Goal: Information Seeking & Learning: Learn about a topic

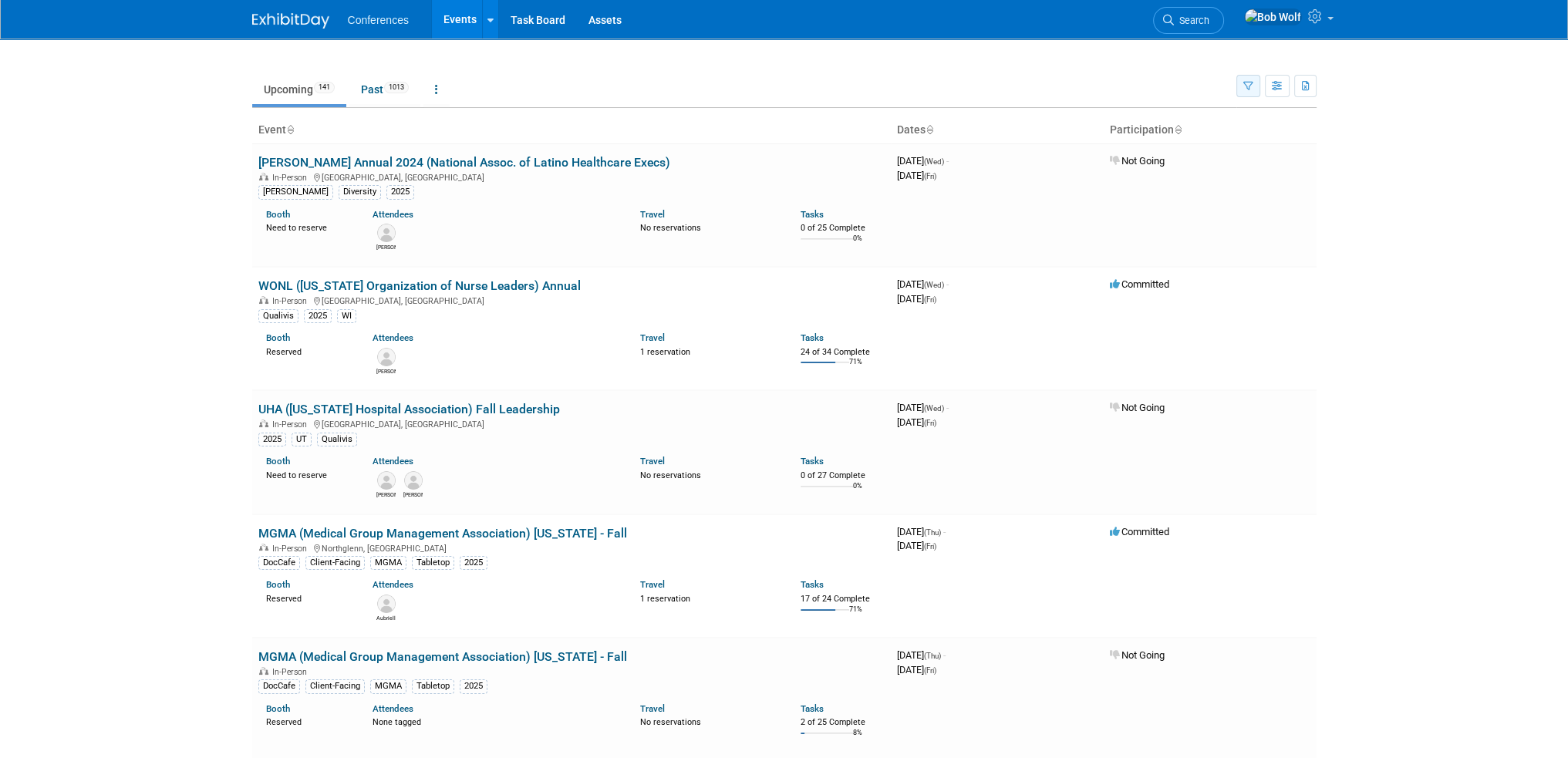
click at [1252, 89] on icon "button" at bounding box center [1248, 87] width 10 height 10
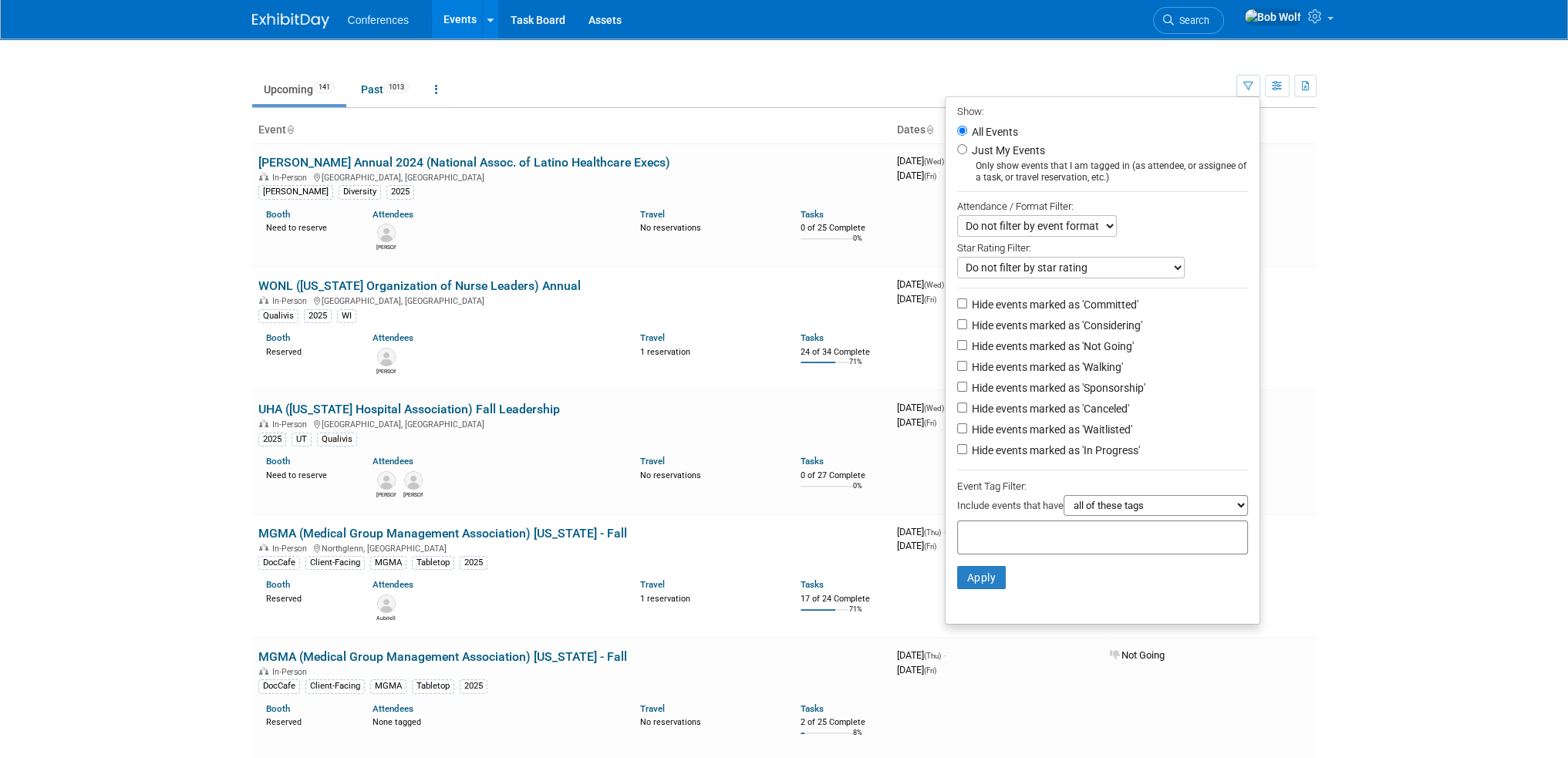
click at [1095, 530] on div at bounding box center [1102, 537] width 291 height 34
type input "loc"
click at [1012, 570] on div "[PERSON_NAME]" at bounding box center [1058, 566] width 216 height 22
type input "[PERSON_NAME]"
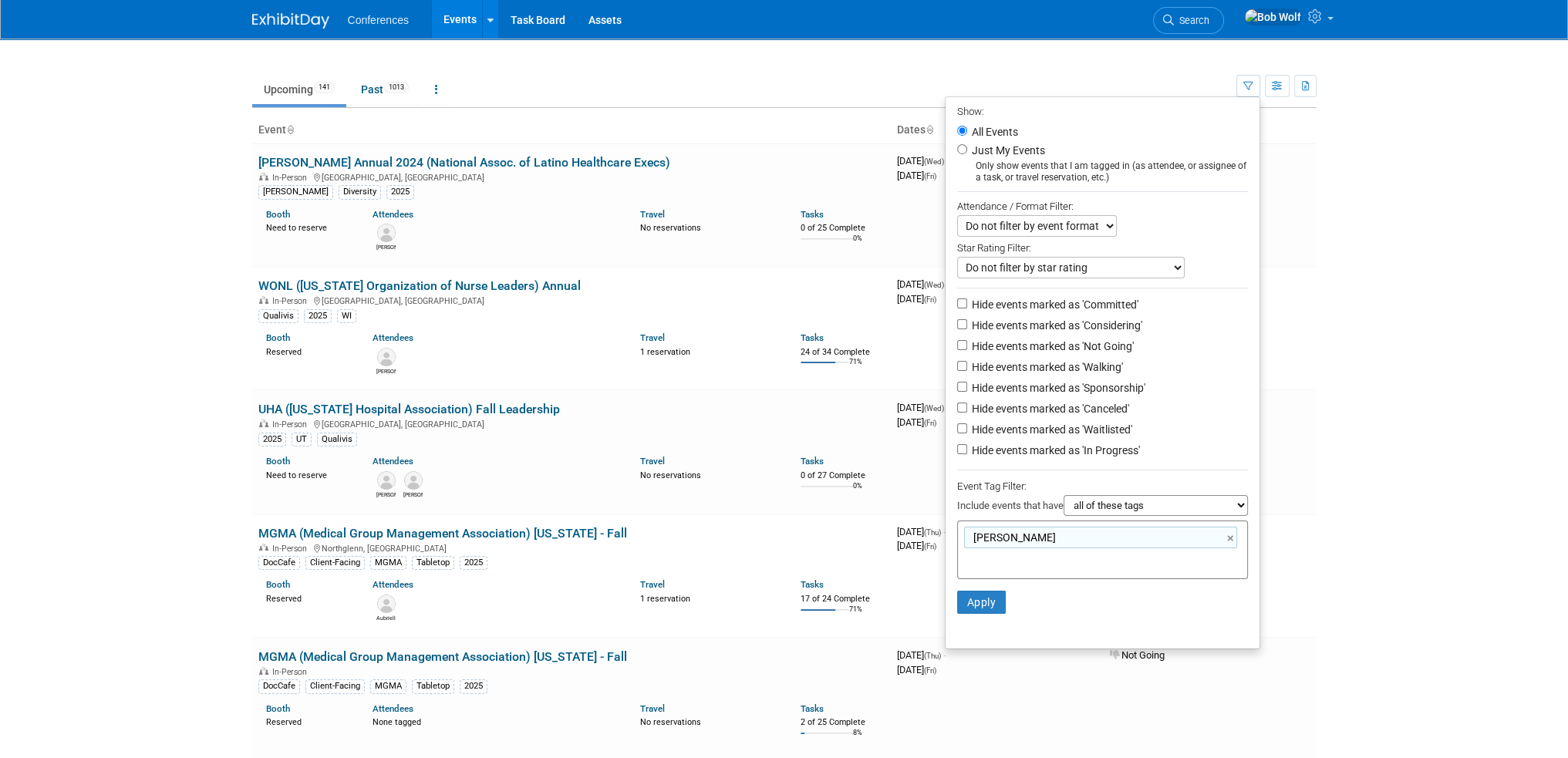
click at [1122, 500] on select "all of these tags any one of these tags only and exactly these specific tags" at bounding box center [1156, 506] width 184 height 21
select select "any"
click at [1064, 495] on select "all of these tags any one of these tags only and exactly these specific tags" at bounding box center [1156, 506] width 184 height 21
click at [1074, 558] on input "text" at bounding box center [1072, 560] width 216 height 15
type input "loc"
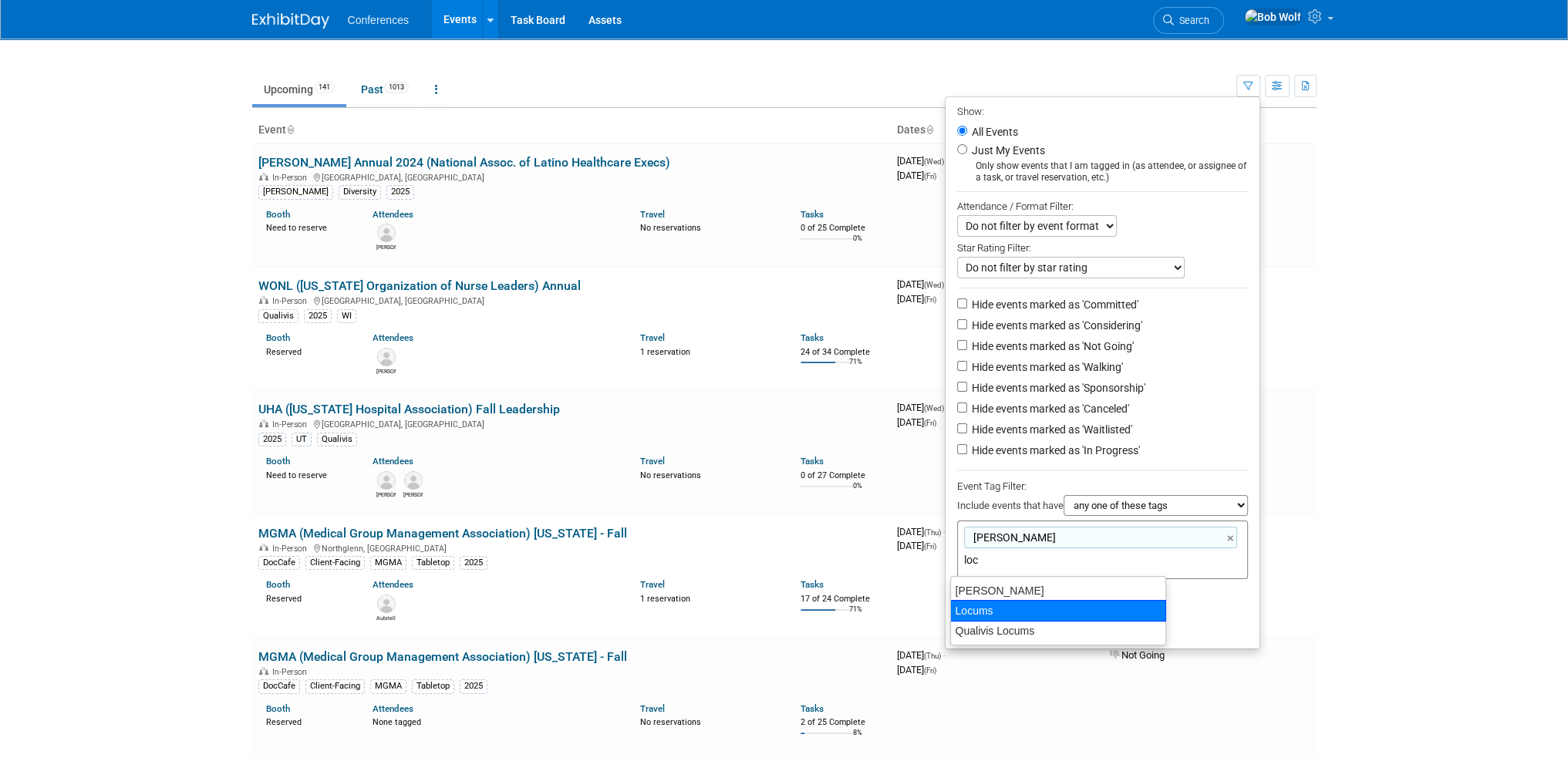
click at [1081, 614] on div "Locums" at bounding box center [1058, 611] width 216 height 22
type input "[PERSON_NAME], Locums"
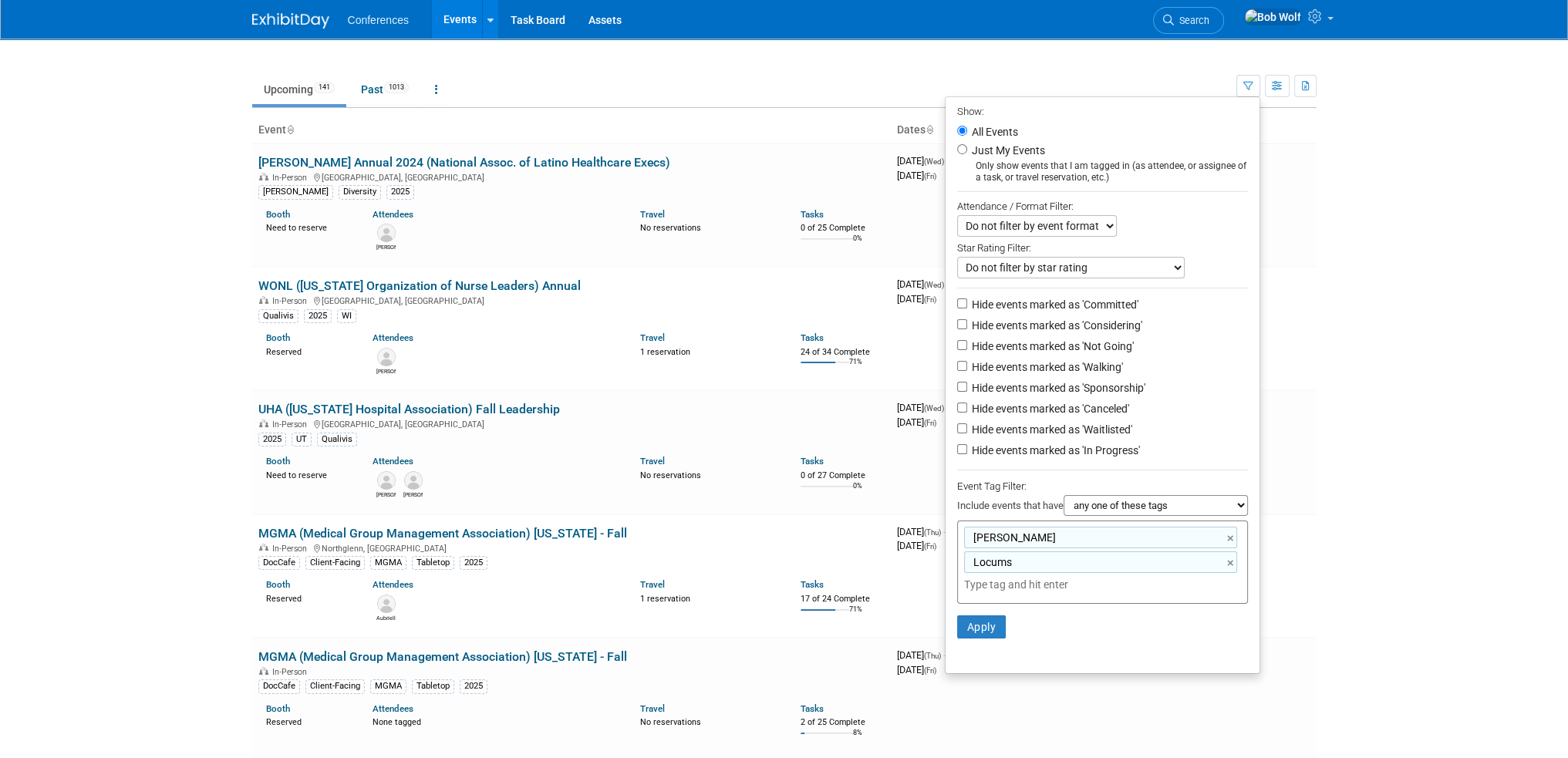
click at [1104, 588] on input "text" at bounding box center [1072, 584] width 216 height 15
type input "loc"
click at [1040, 658] on div "Qualivis Locums" at bounding box center [1058, 656] width 216 height 22
type input "Aya Locums, Locums, Qualivis Locums"
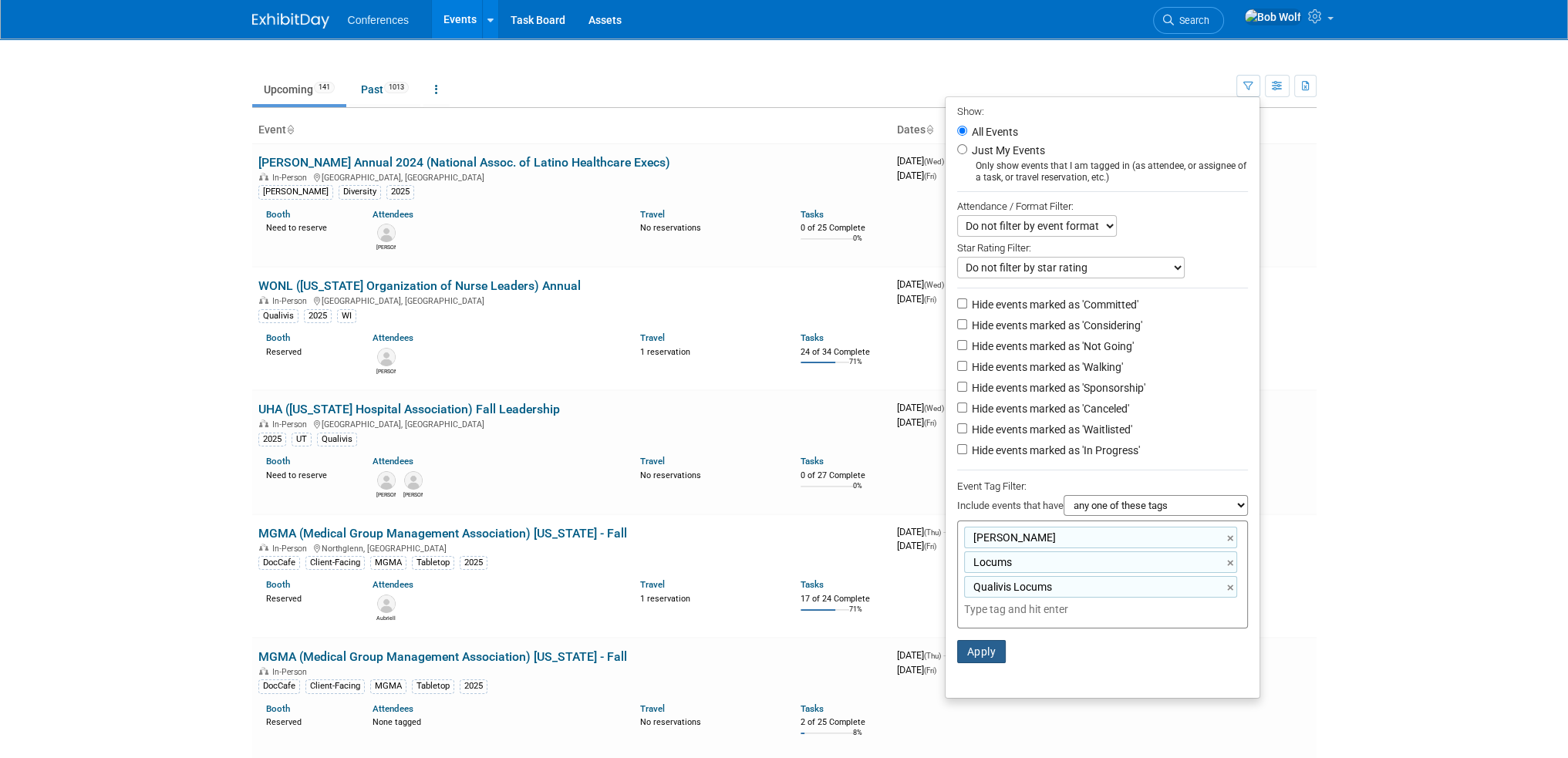
click at [991, 651] on button "Apply" at bounding box center [981, 652] width 49 height 23
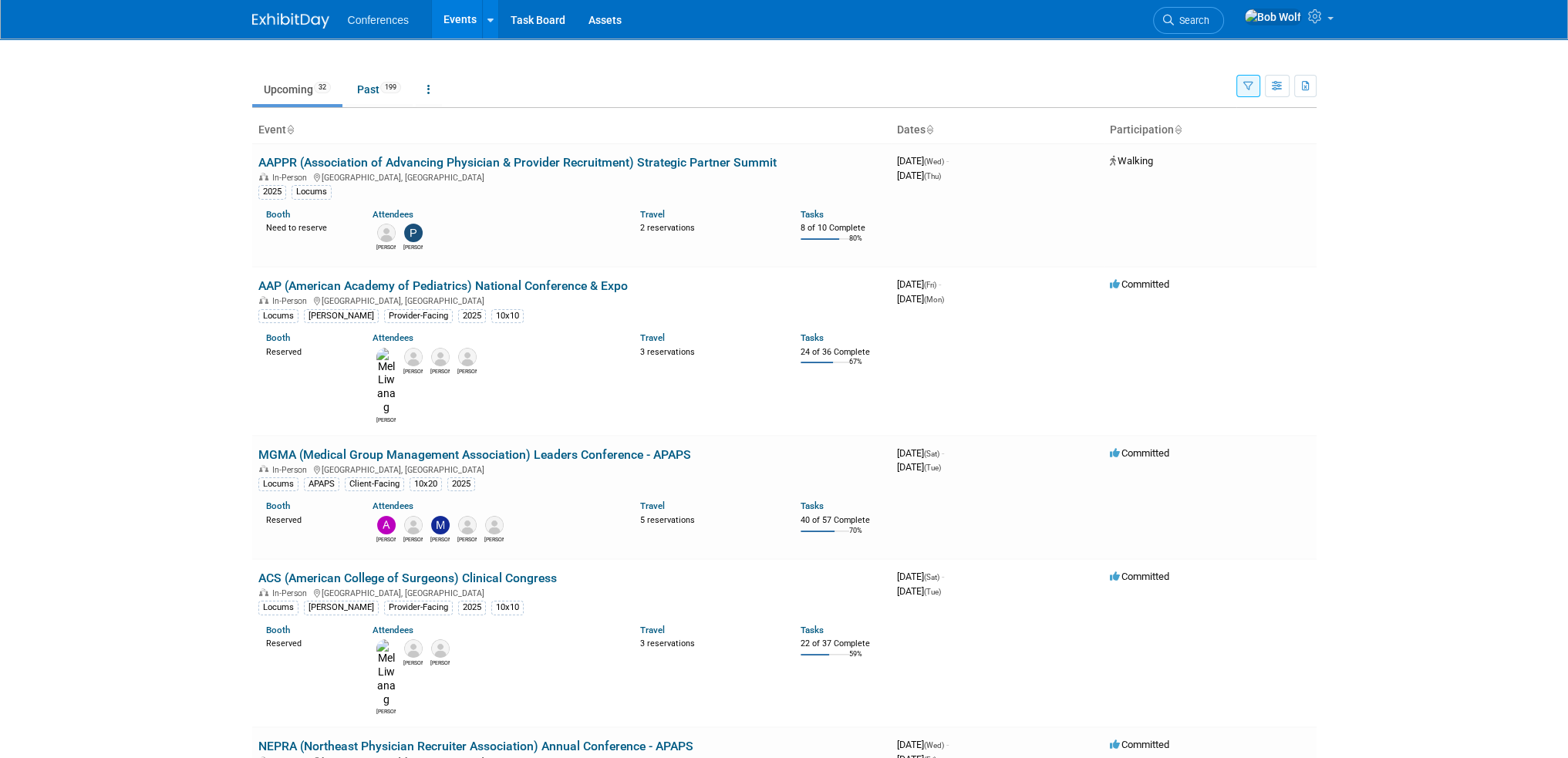
click at [1246, 89] on icon "button" at bounding box center [1248, 87] width 10 height 10
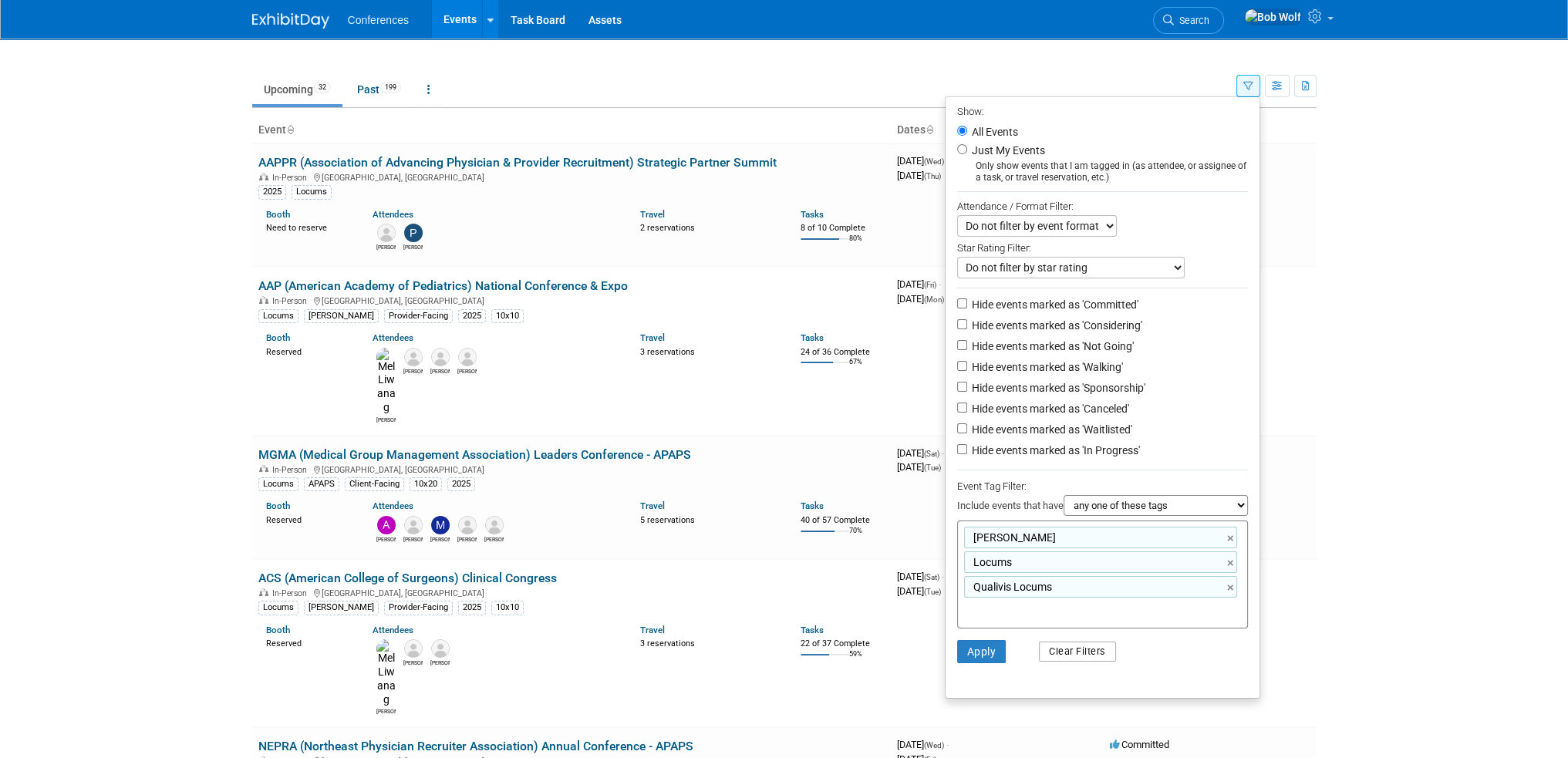
click at [1086, 654] on button "Clear Filters" at bounding box center [1078, 652] width 77 height 20
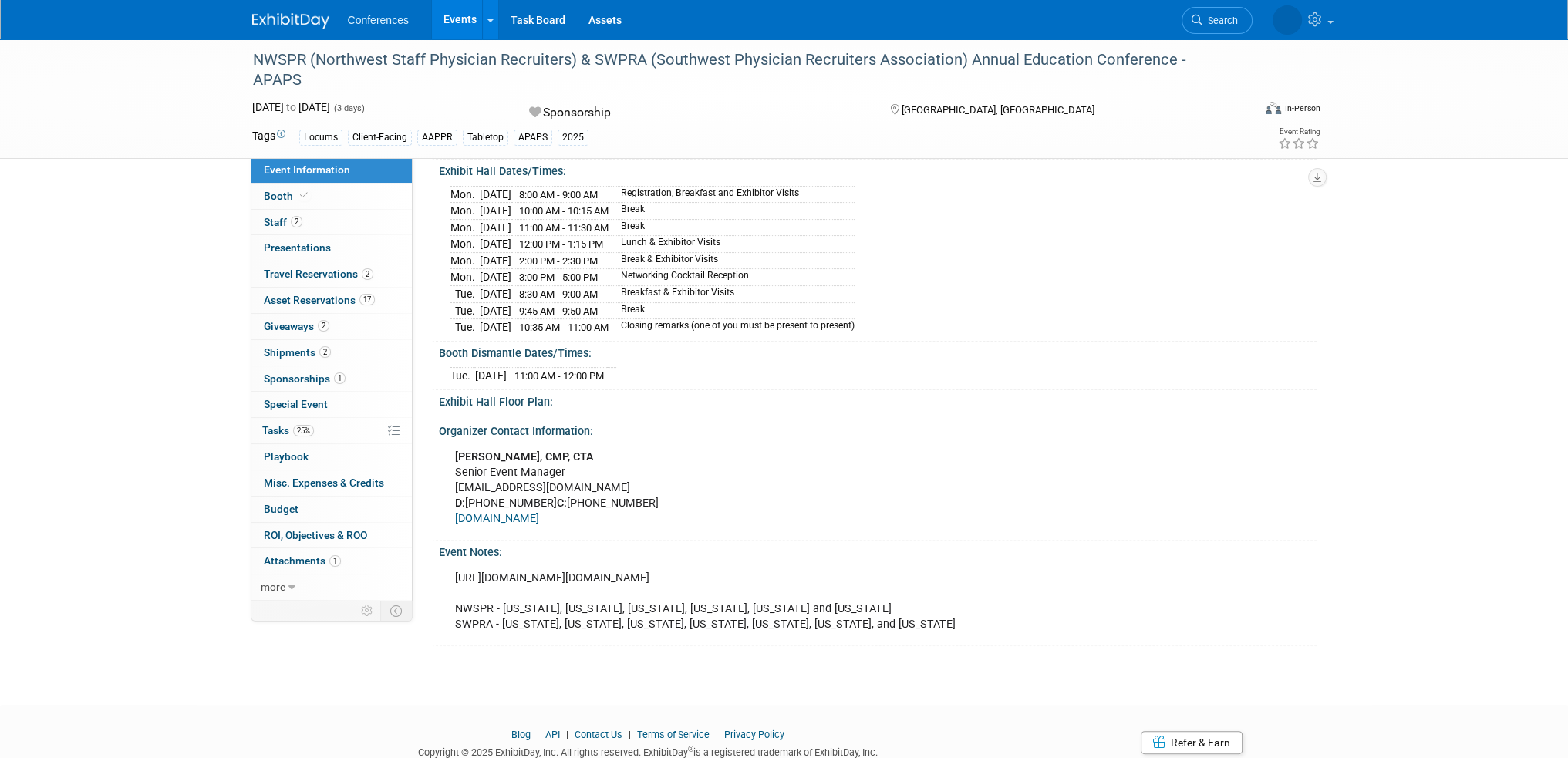
scroll to position [463, 0]
click at [796, 568] on div "[URL][DOMAIN_NAME][DOMAIN_NAME] NWSPR - [US_STATE], [US_STATE], [US_STATE], [US…" at bounding box center [795, 600] width 701 height 77
click at [796, 568] on div "https://cdn.ymaws.com/member.aappr.org/resource/resmgr/events/swpra/2024/2024_s…" at bounding box center [795, 600] width 701 height 77
copy div "https://cdn.ymaws.com/member.aappr.org/resource/resmgr/events/swpra/2024/2024_s…"
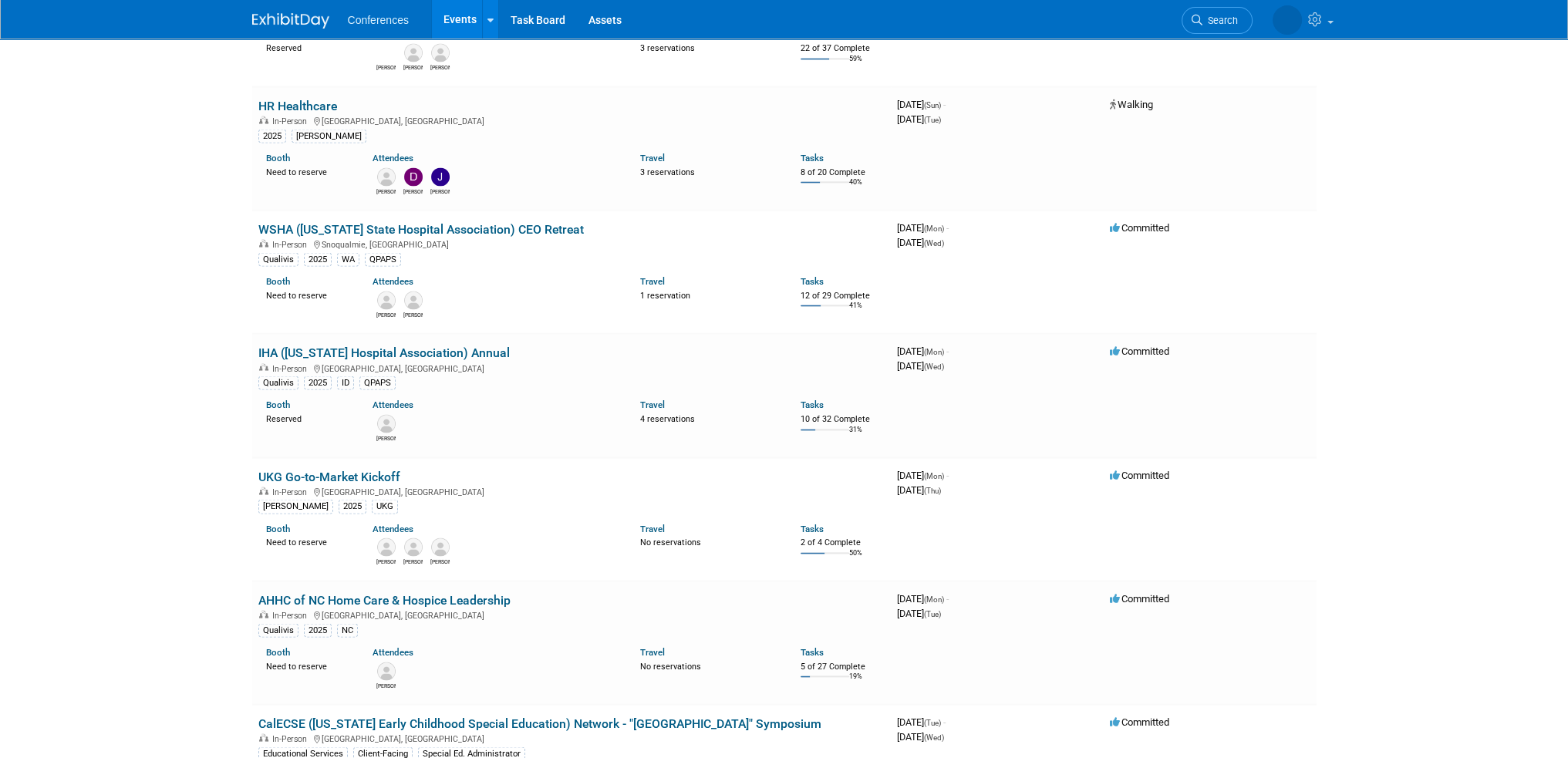
scroll to position [4011, 0]
